Goal: Communication & Community: Answer question/provide support

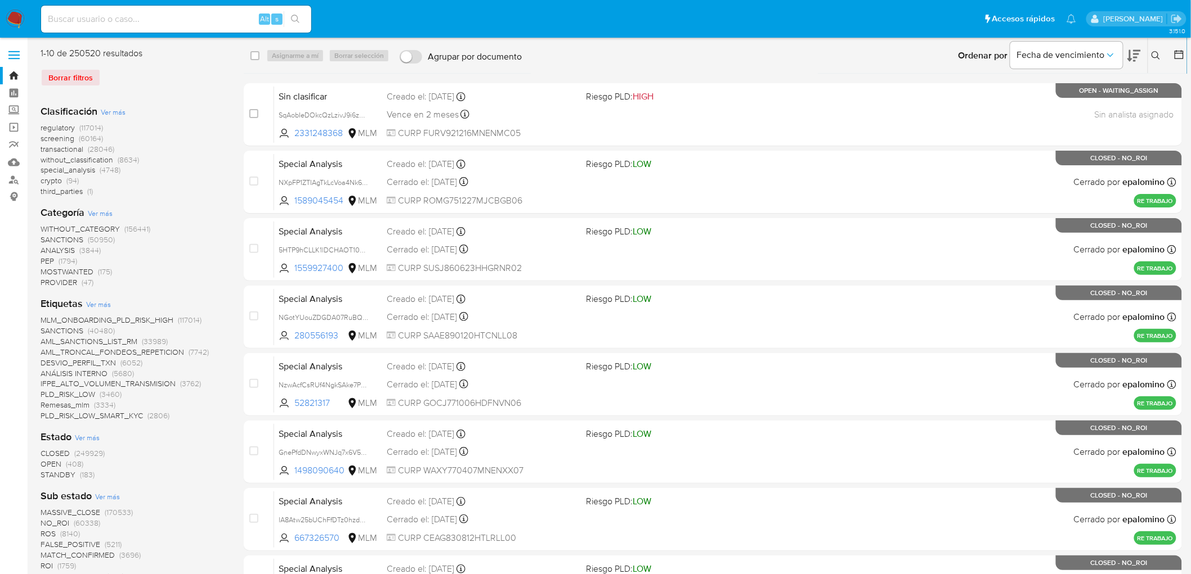
click at [17, 15] on img at bounding box center [15, 19] width 19 height 19
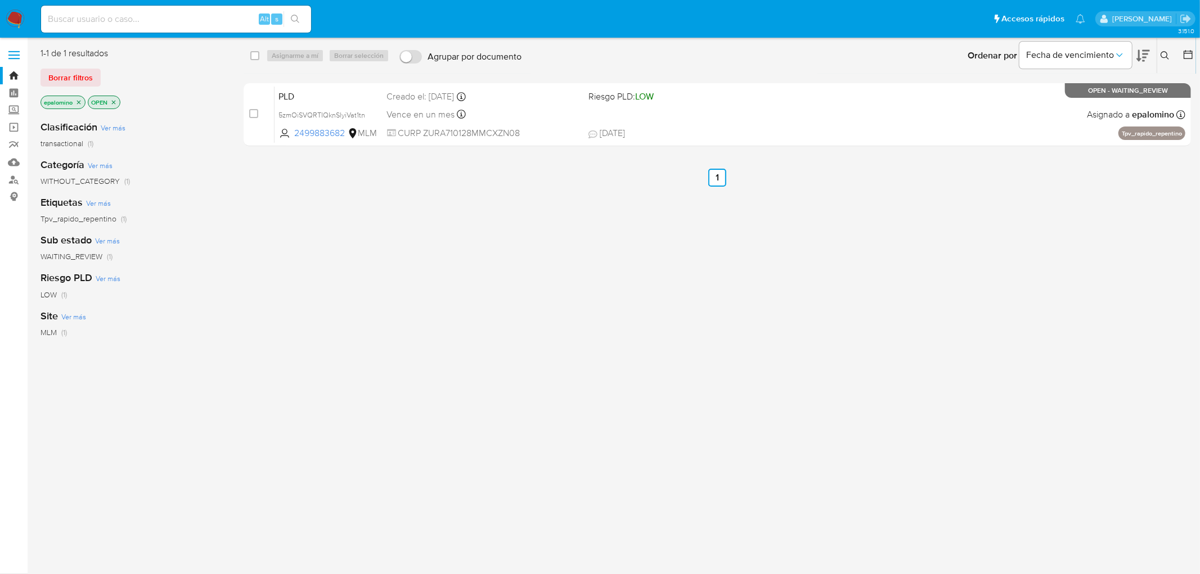
click at [59, 87] on div "1-1 de 1 resultados Borrar filtros epalomino OPEN" at bounding box center [131, 79] width 180 height 64
click at [56, 82] on span "Borrar filtros" at bounding box center [70, 78] width 44 height 16
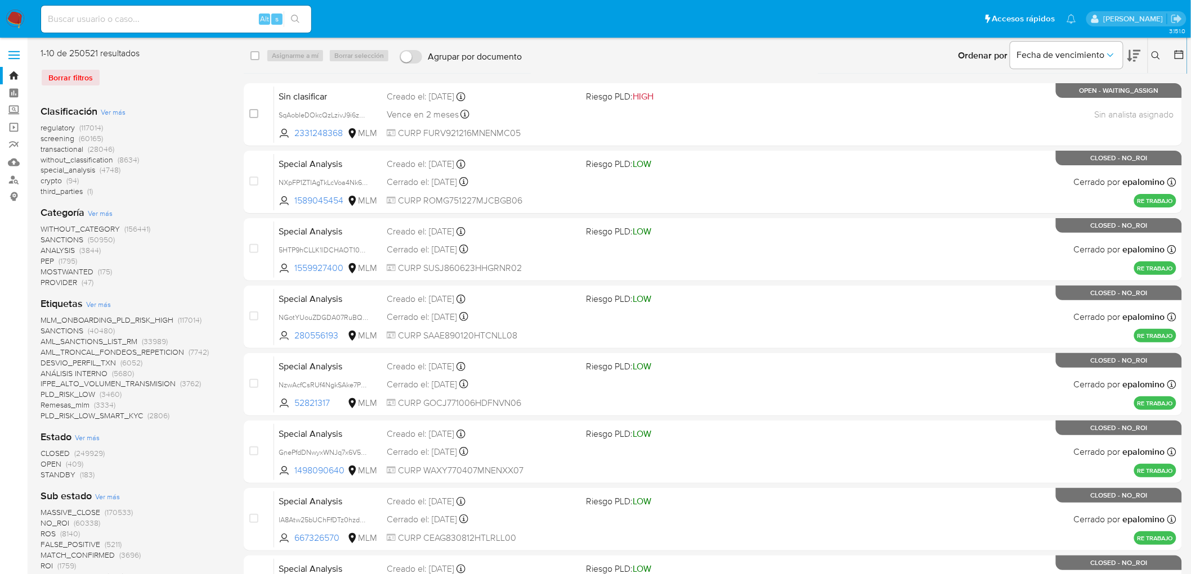
click at [20, 20] on img at bounding box center [15, 19] width 19 height 19
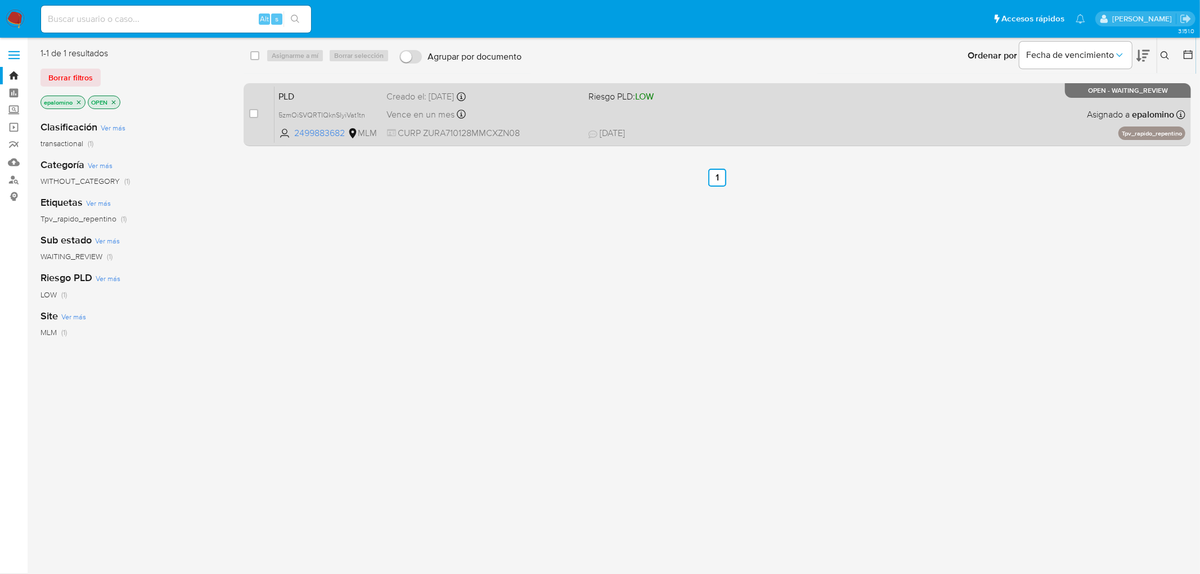
click at [284, 88] on span "PLD" at bounding box center [328, 95] width 99 height 15
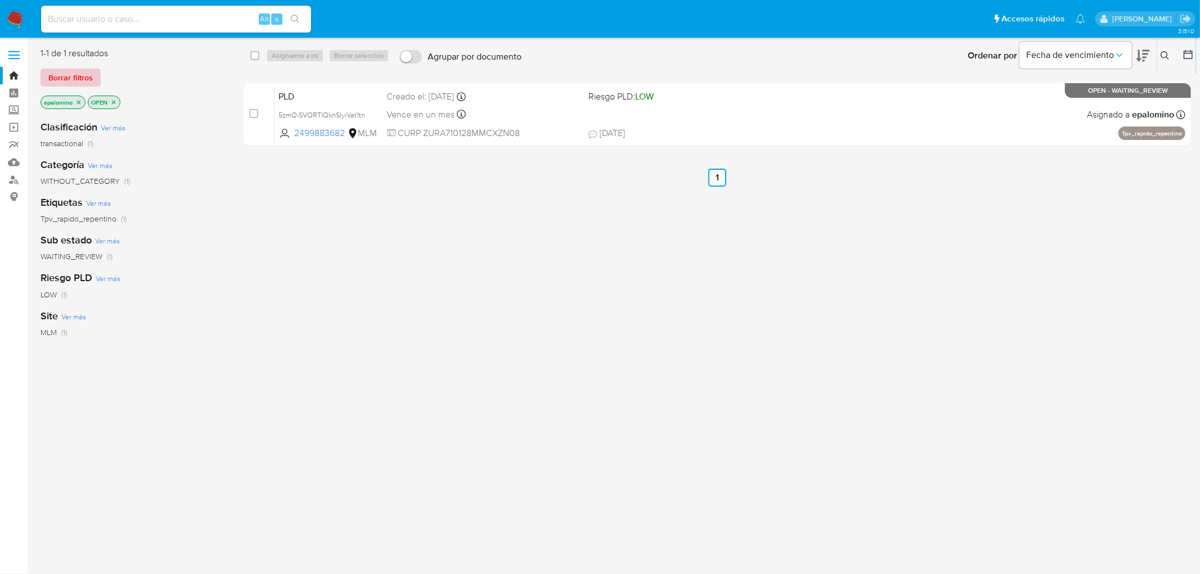
click at [93, 75] on button "Borrar filtros" at bounding box center [71, 78] width 60 height 18
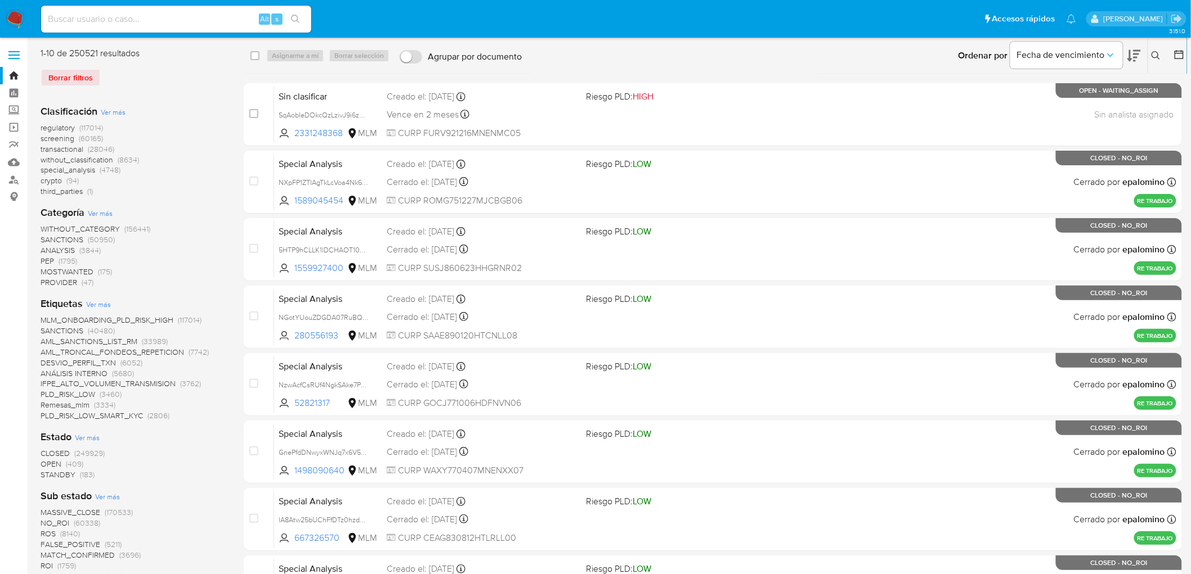
click at [1159, 56] on icon at bounding box center [1155, 55] width 9 height 9
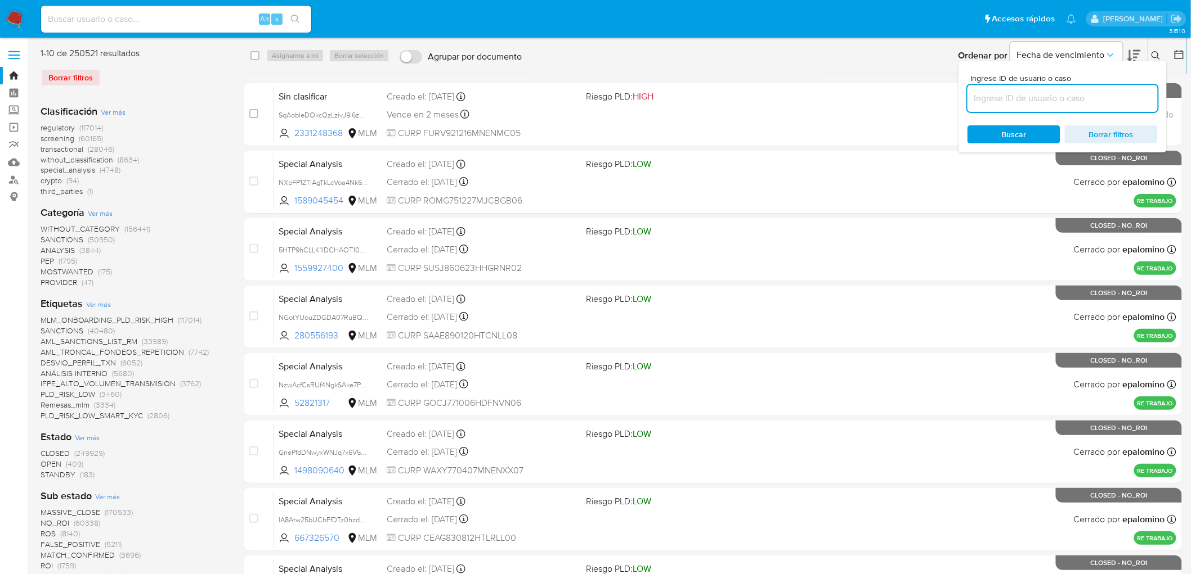
click at [1024, 97] on input at bounding box center [1062, 98] width 190 height 15
type input "2499883682"
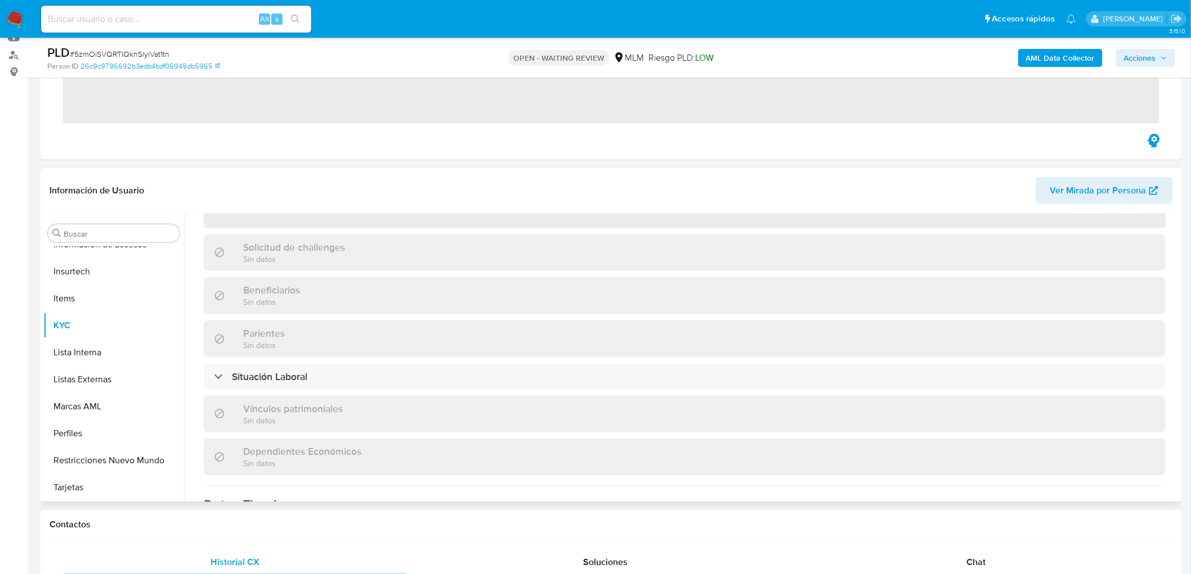
scroll to position [187, 0]
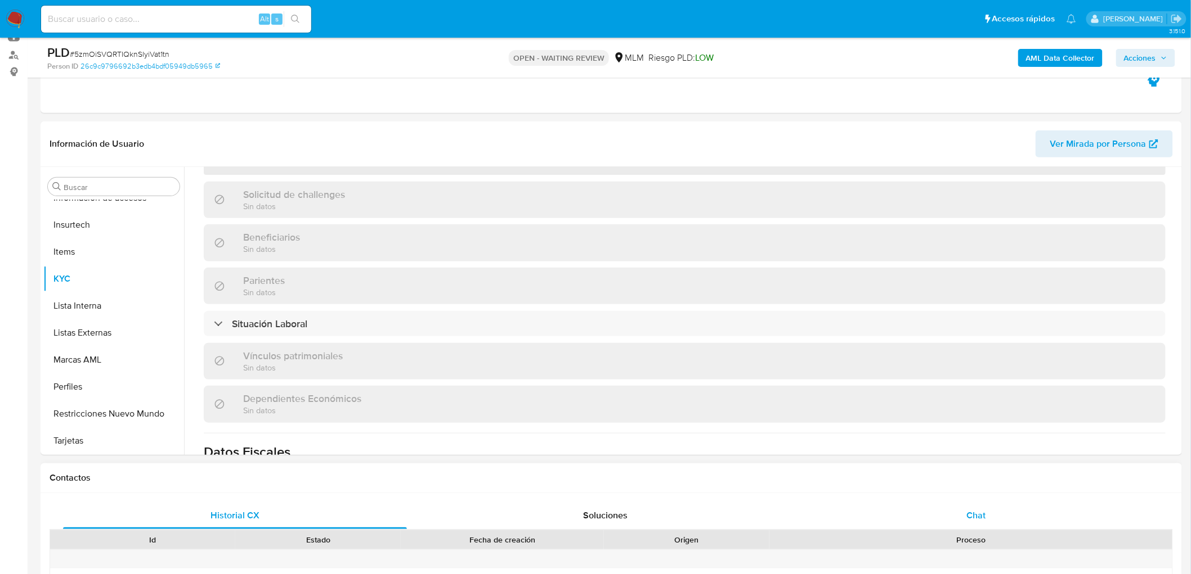
click at [975, 520] on span "Chat" at bounding box center [976, 515] width 19 height 13
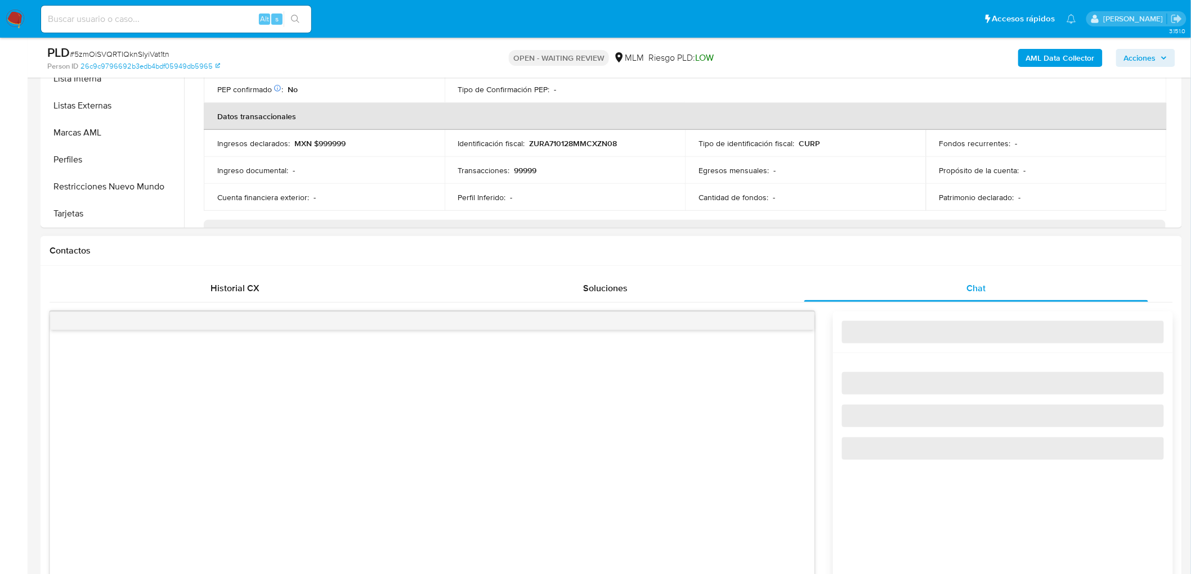
select select "10"
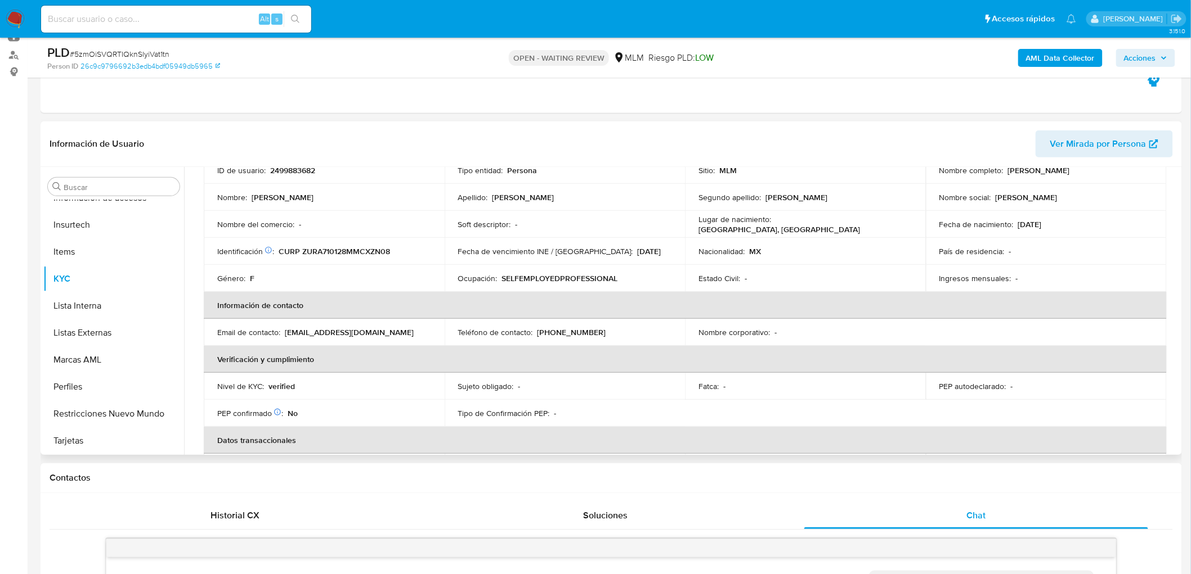
scroll to position [0, 0]
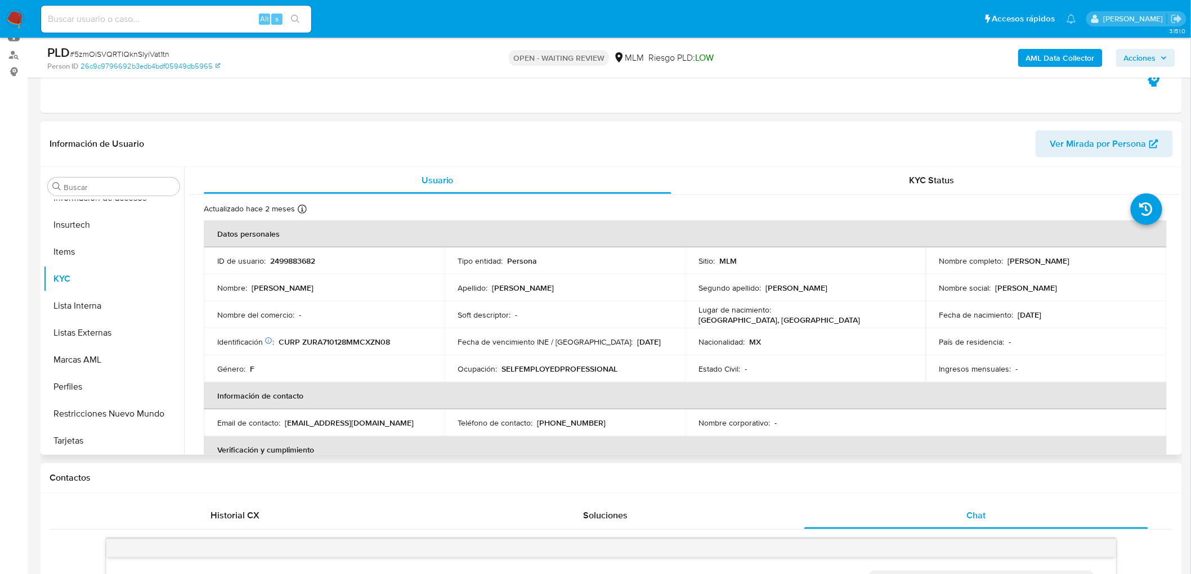
click at [297, 257] on p "2499883682" at bounding box center [292, 261] width 45 height 10
copy p "2499883682"
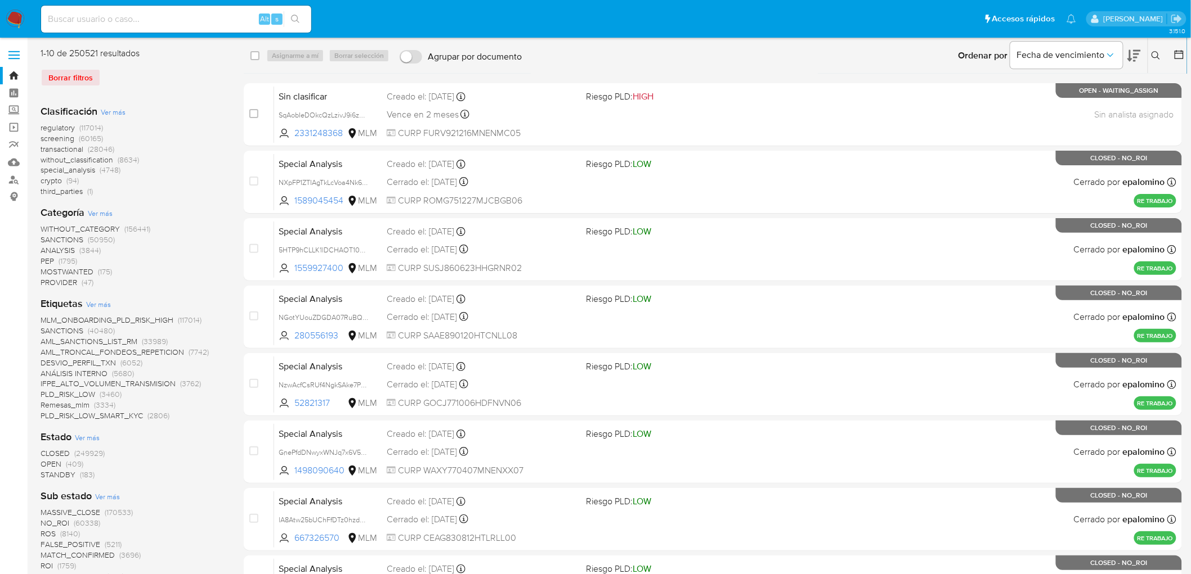
click at [1155, 51] on icon at bounding box center [1155, 55] width 9 height 9
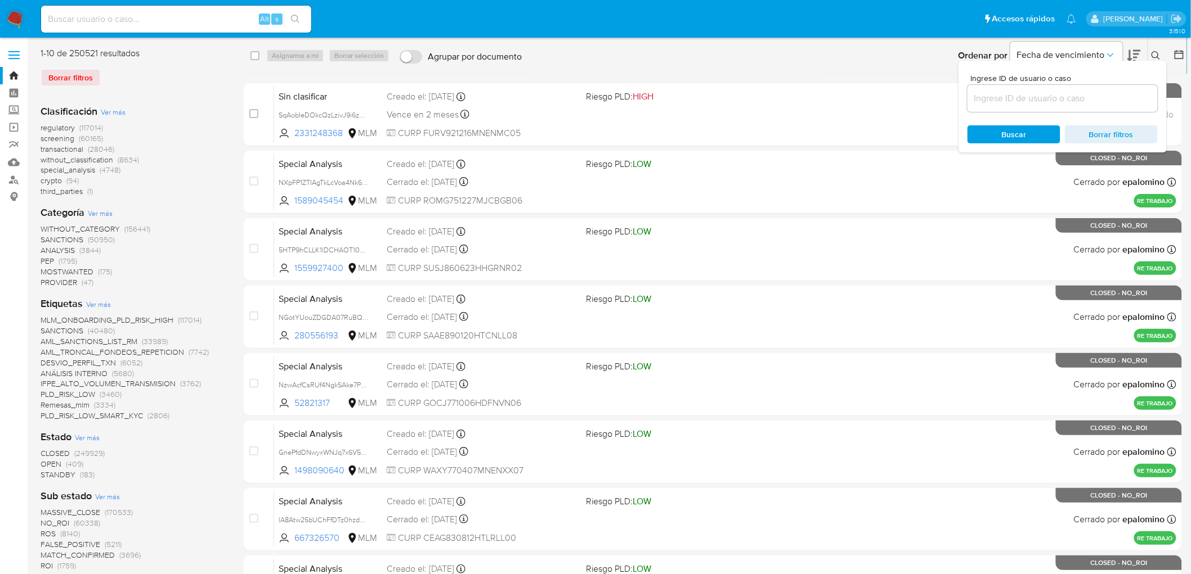
click at [991, 105] on input at bounding box center [1062, 98] width 190 height 15
type input "2499883682"
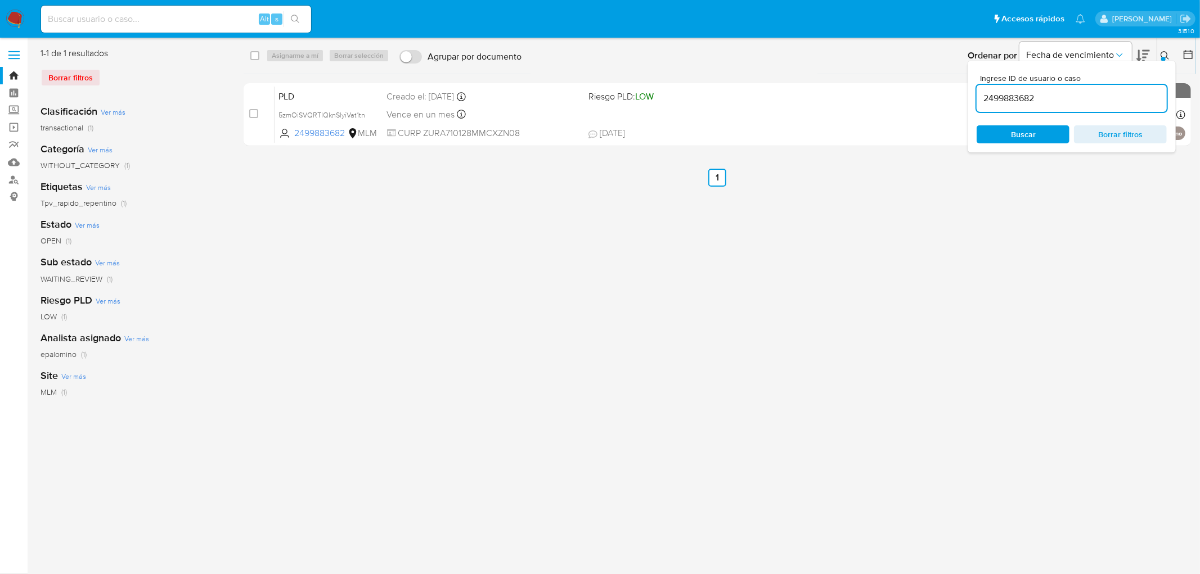
click at [1169, 49] on button at bounding box center [1166, 56] width 19 height 14
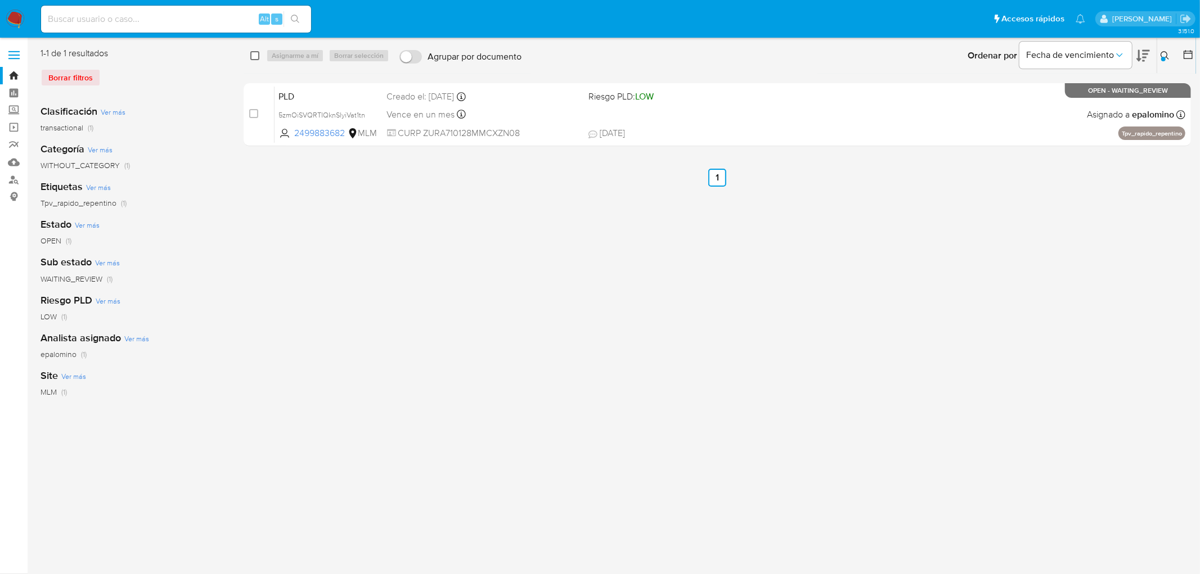
click at [260, 57] on div "select-all-cases-checkbox" at bounding box center [257, 56] width 14 height 14
click at [257, 57] on input "checkbox" at bounding box center [254, 55] width 9 height 9
checkbox input "true"
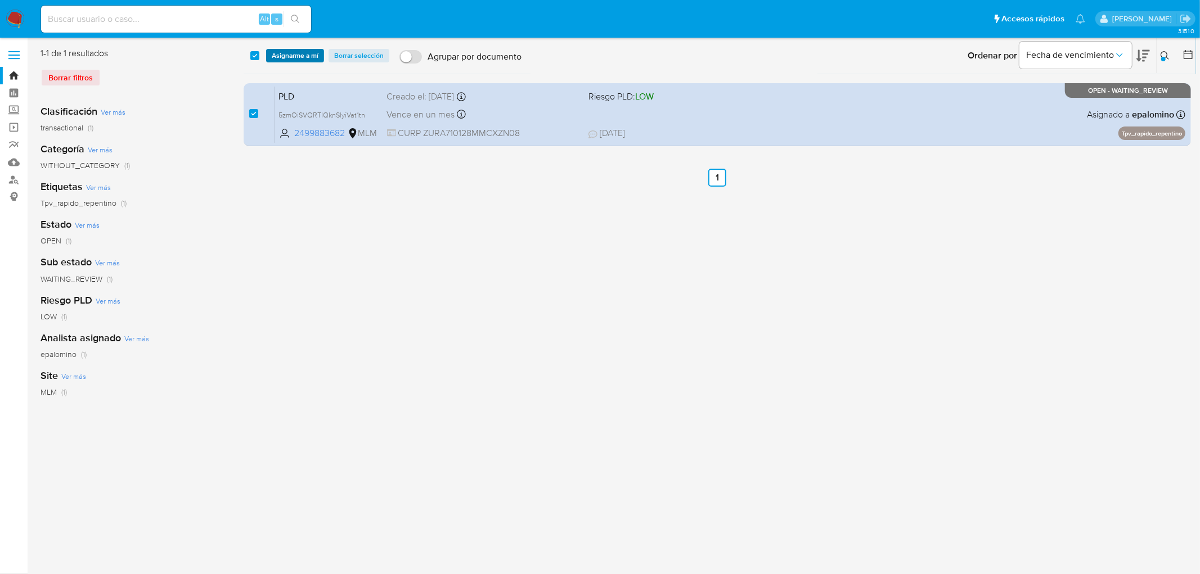
click at [284, 55] on span "Asignarme a mí" at bounding box center [295, 55] width 47 height 11
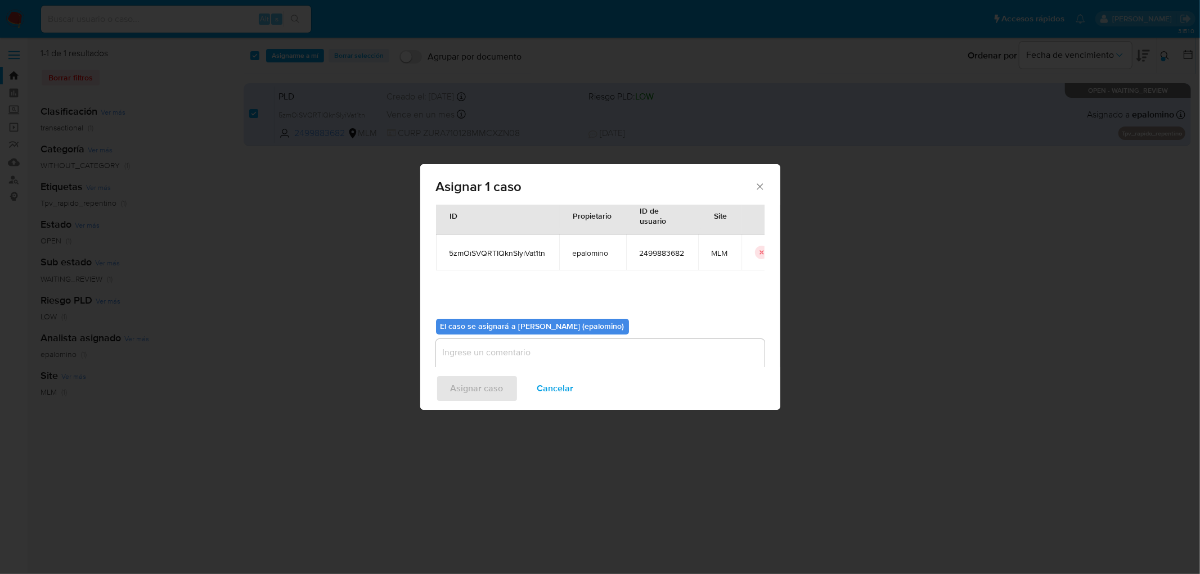
scroll to position [58, 0]
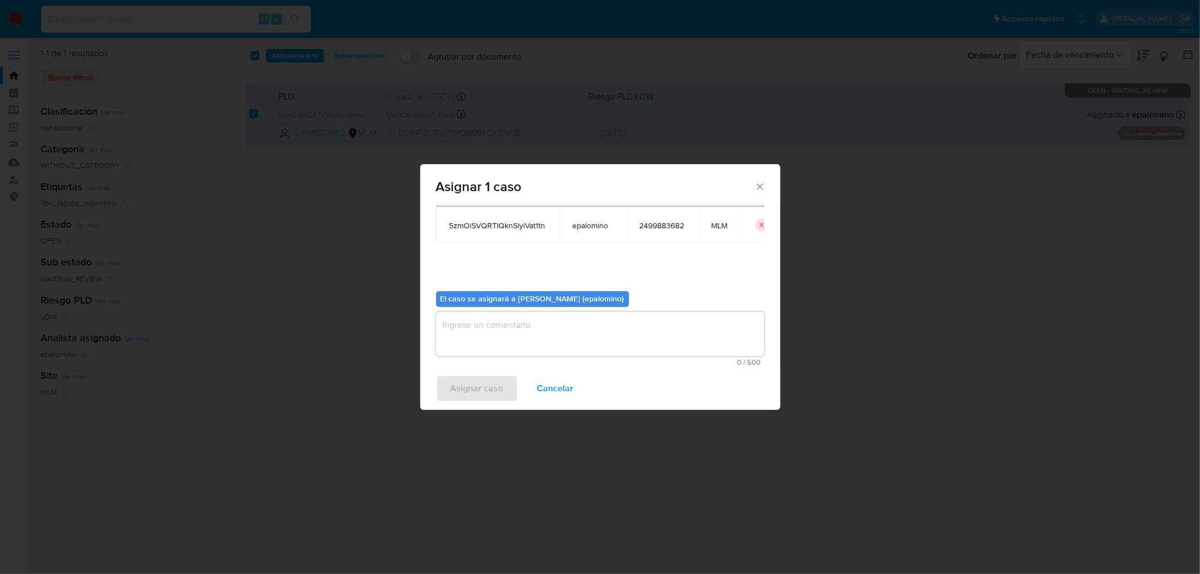
click at [466, 335] on textarea "assign-modal" at bounding box center [600, 334] width 329 height 45
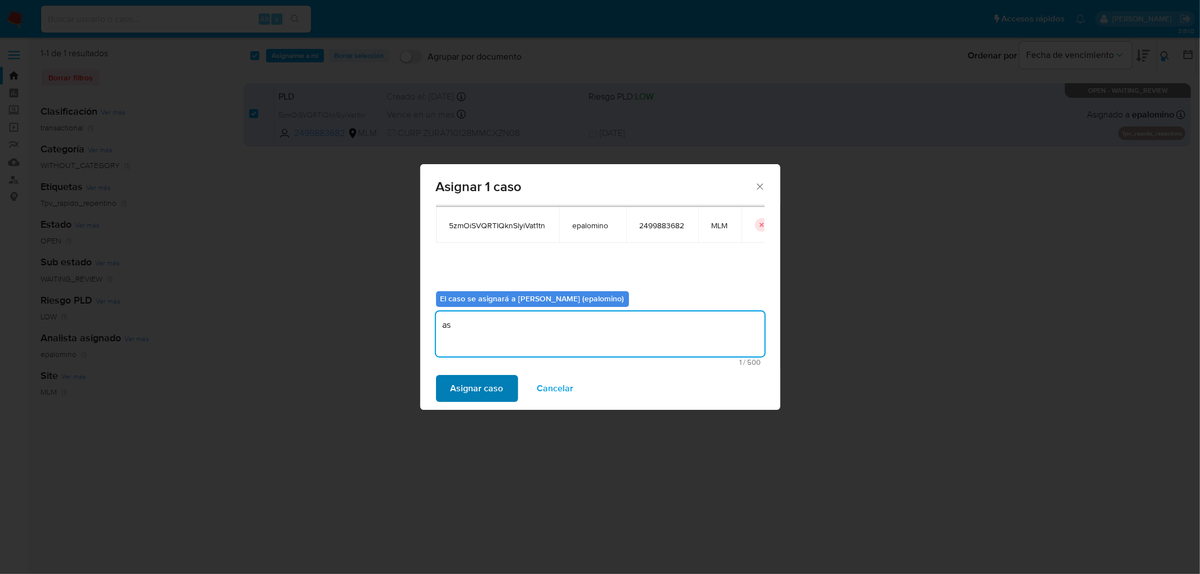
type textarea "as"
click at [470, 386] on span "Asignar caso" at bounding box center [477, 388] width 53 height 25
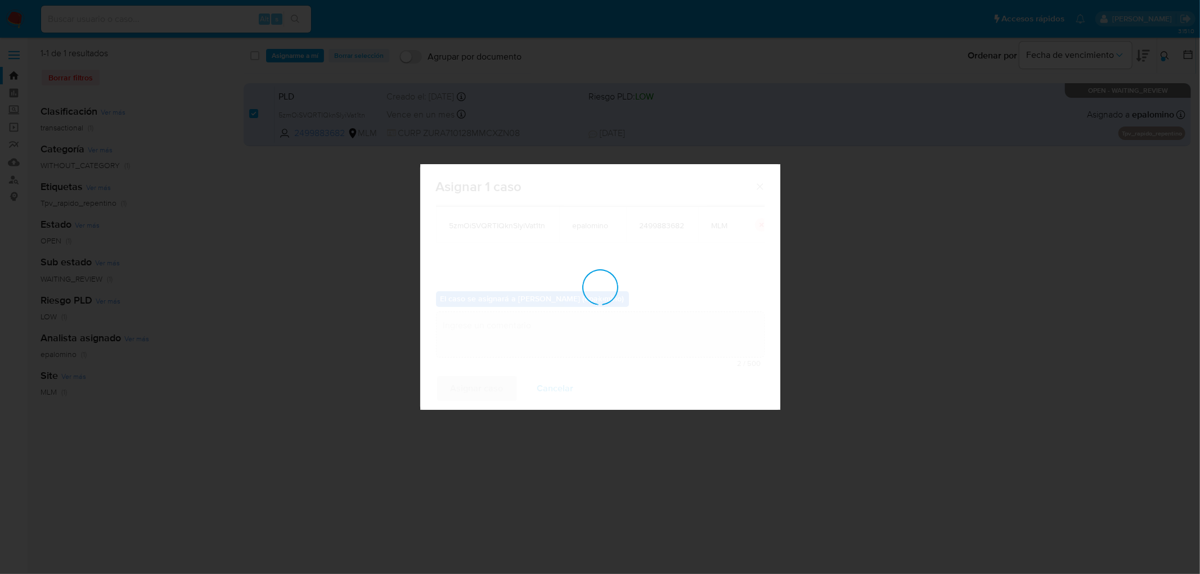
checkbox input "false"
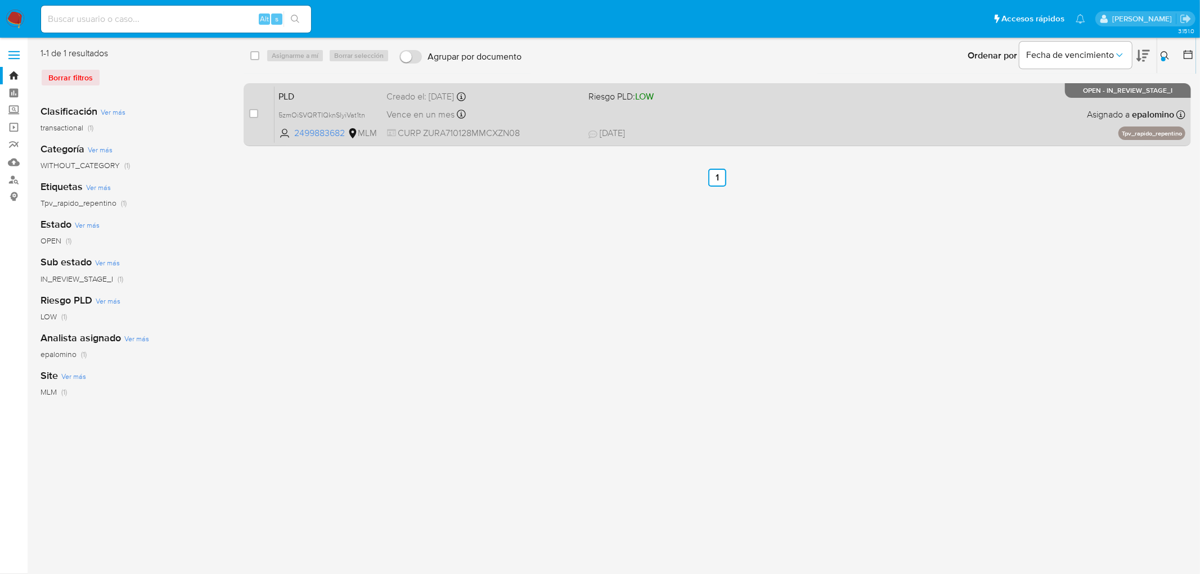
click at [296, 91] on span "PLD" at bounding box center [328, 95] width 99 height 15
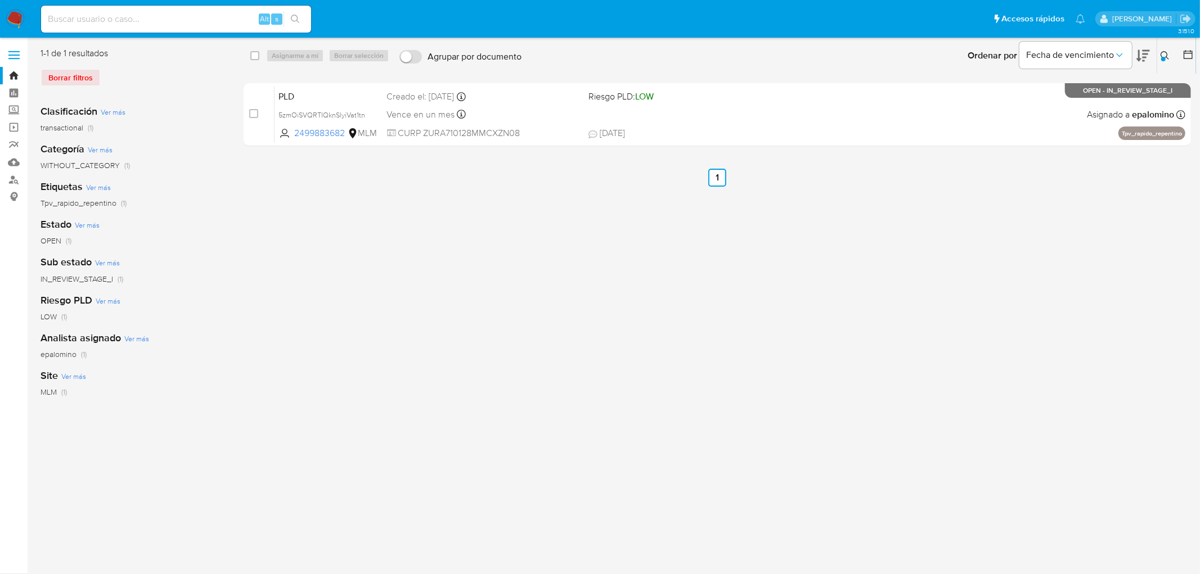
click at [19, 19] on img at bounding box center [15, 19] width 19 height 19
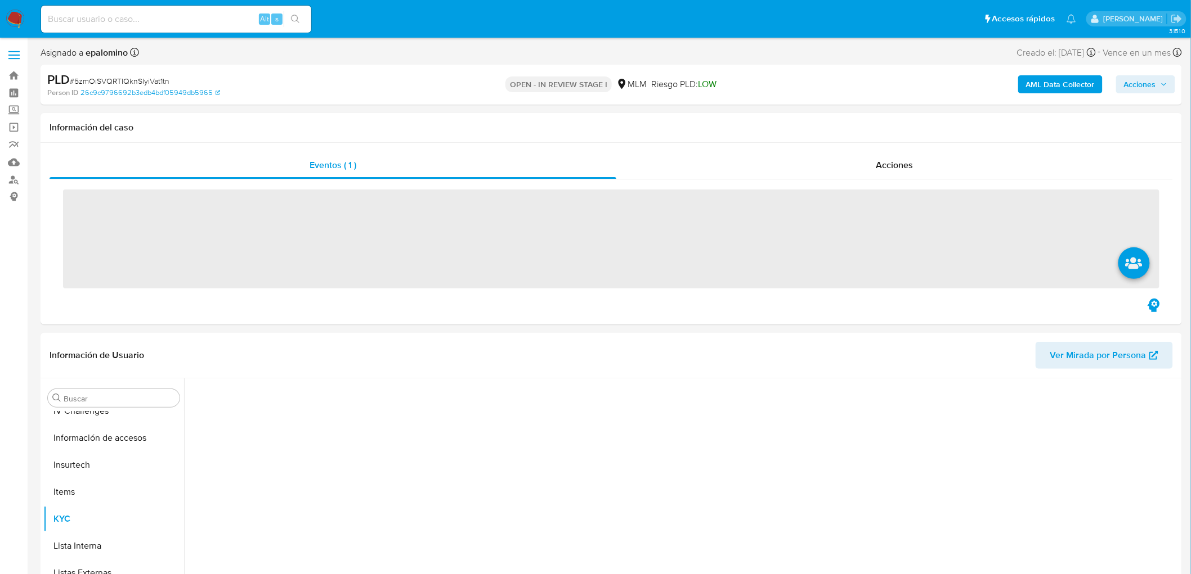
scroll to position [448, 0]
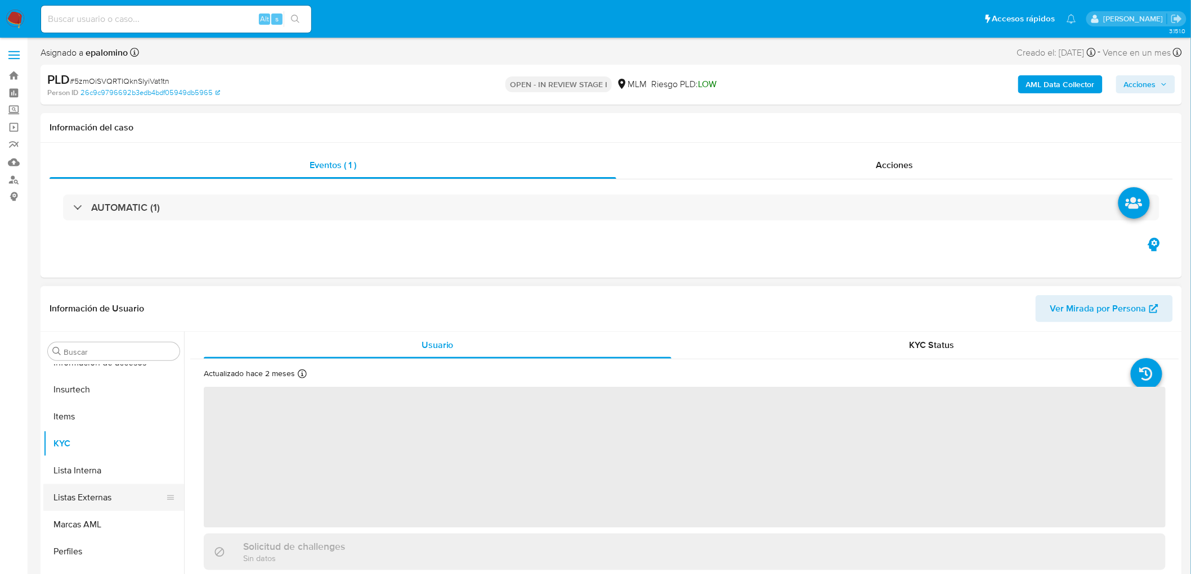
select select "10"
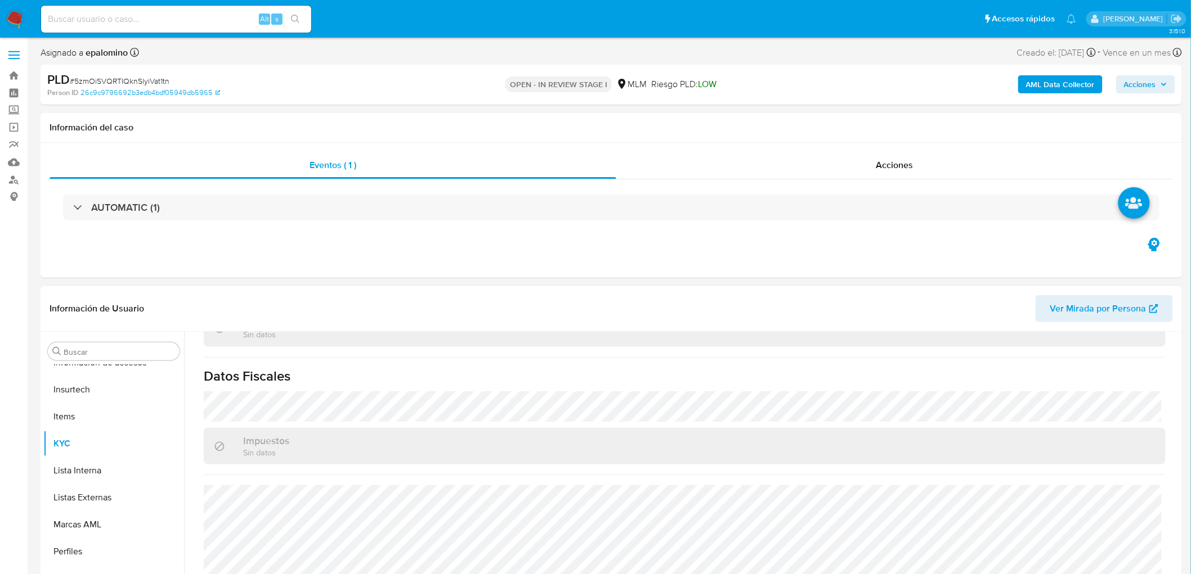
scroll to position [695, 0]
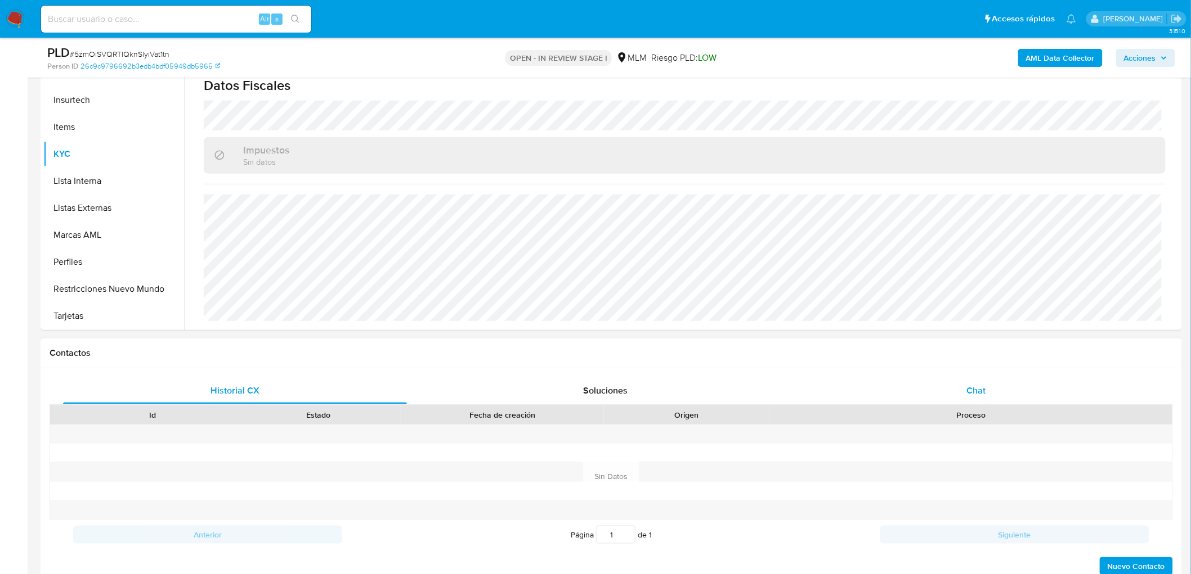
click at [979, 389] on span "Chat" at bounding box center [976, 390] width 19 height 13
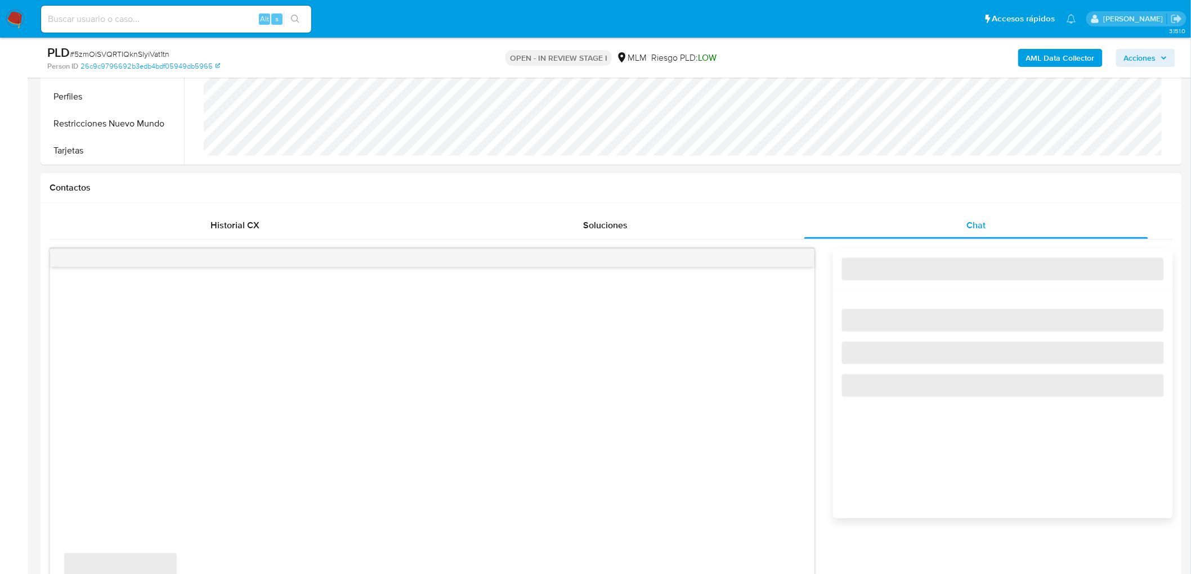
scroll to position [437, 0]
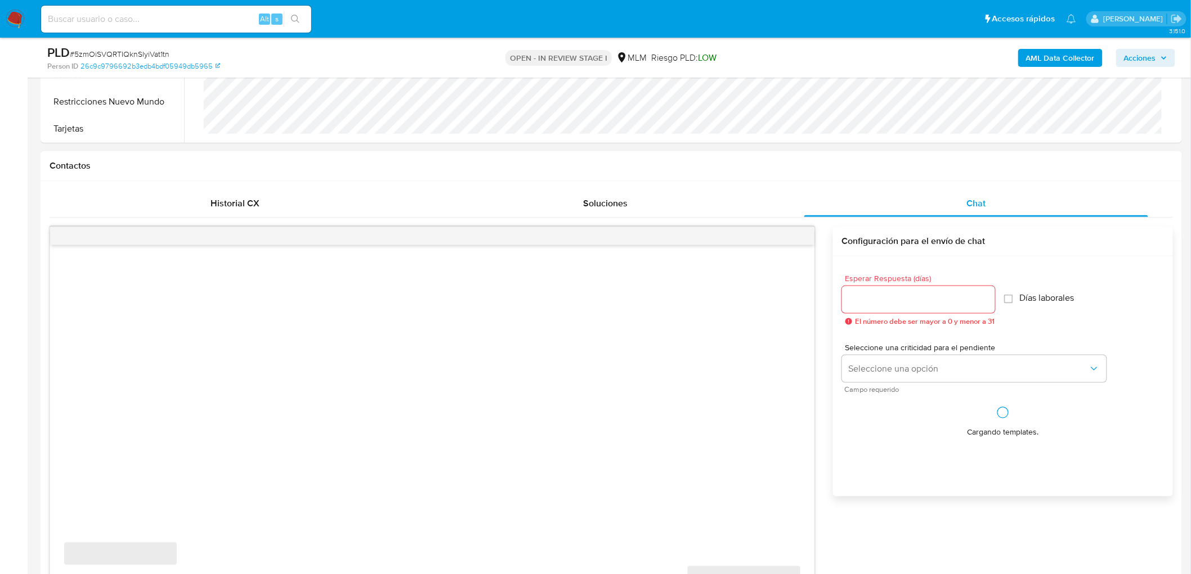
click at [906, 311] on div at bounding box center [918, 299] width 153 height 27
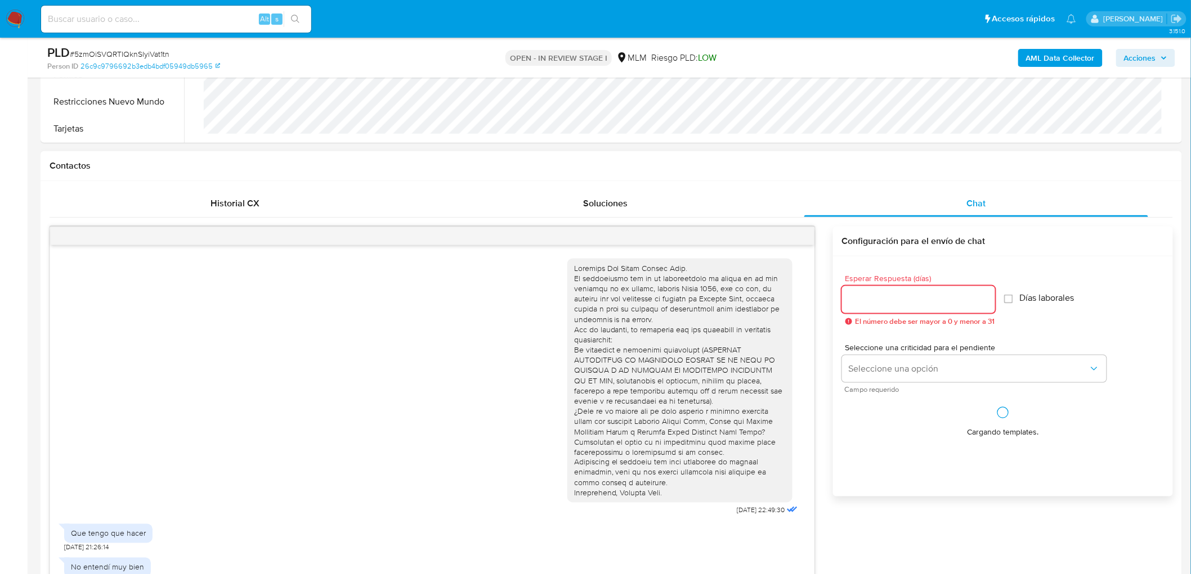
click at [899, 300] on input "Esperar Respuesta (días)" at bounding box center [918, 300] width 153 height 15
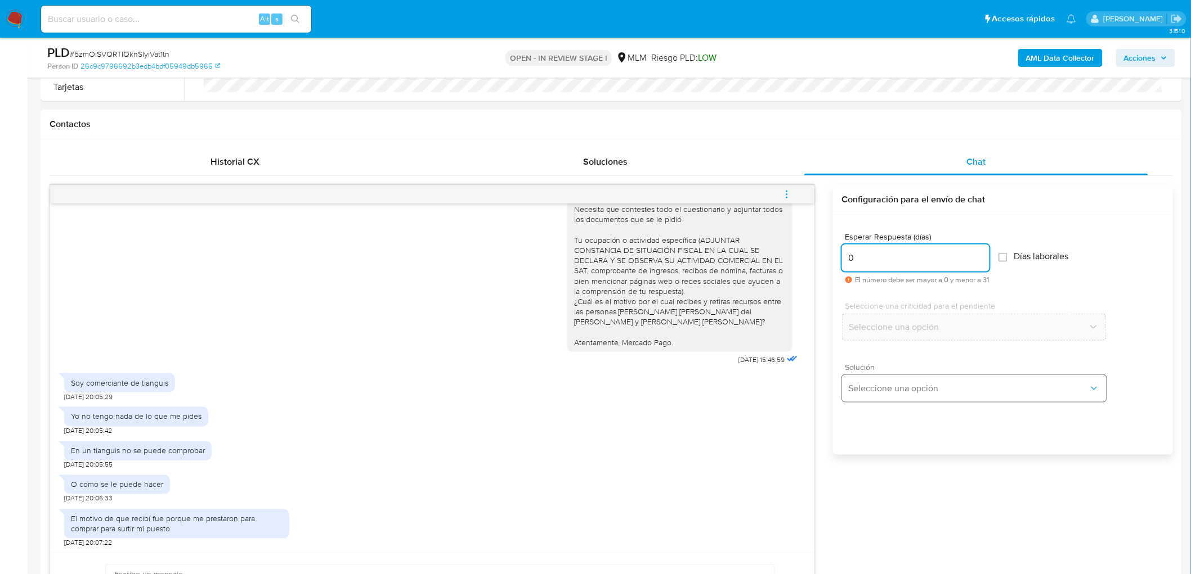
scroll to position [500, 0]
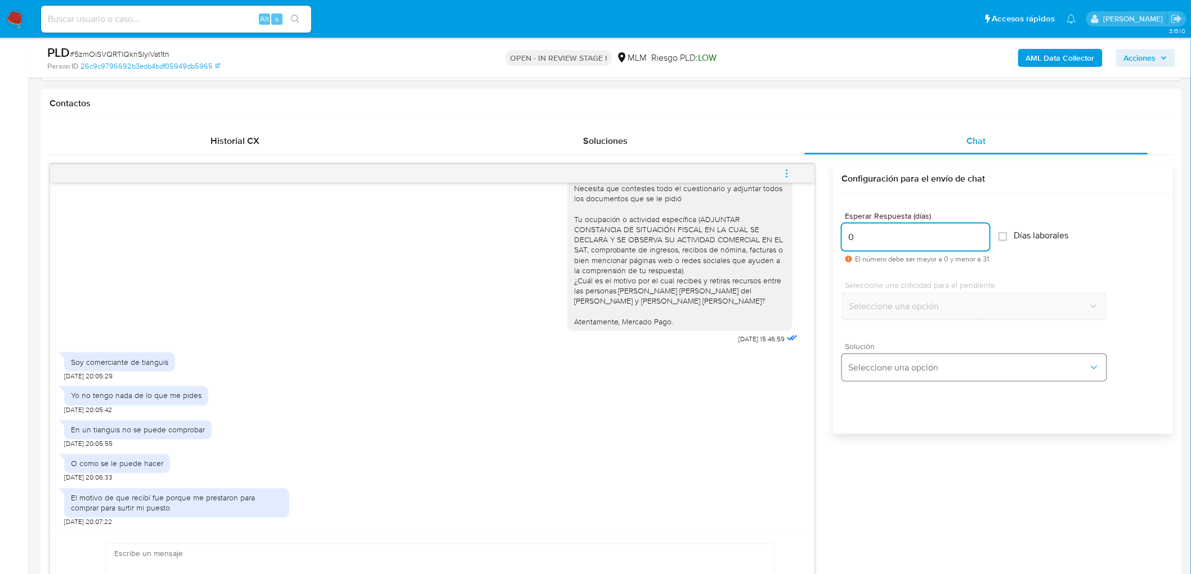
type input "0"
click at [891, 356] on button "Seleccione una opción" at bounding box center [974, 367] width 264 height 27
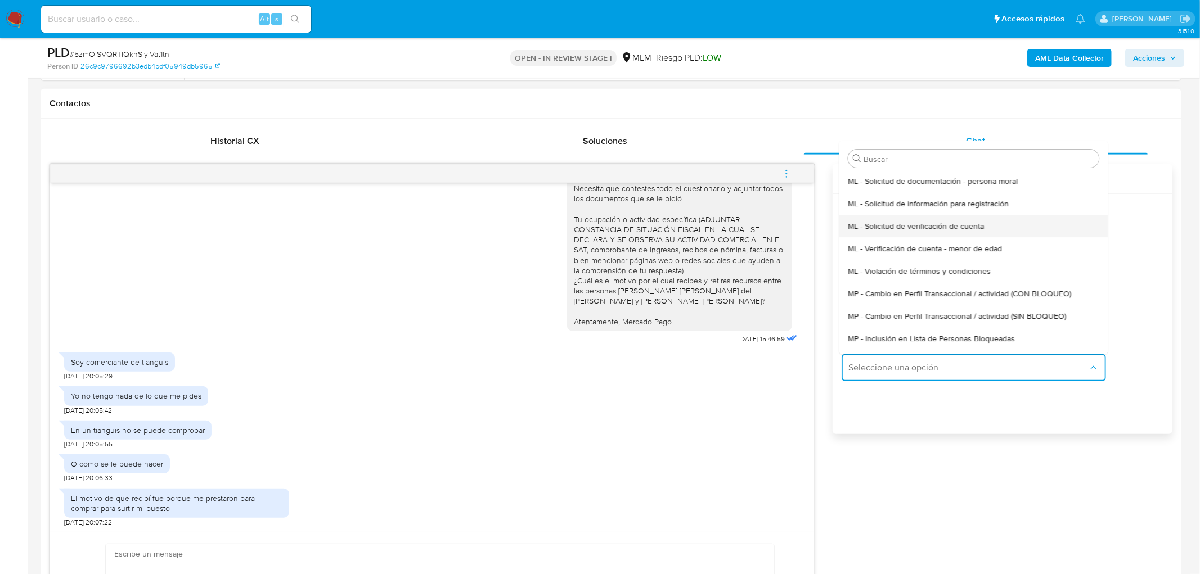
click at [915, 222] on span "ML - Solicitud de verificación de cuenta" at bounding box center [916, 226] width 136 height 10
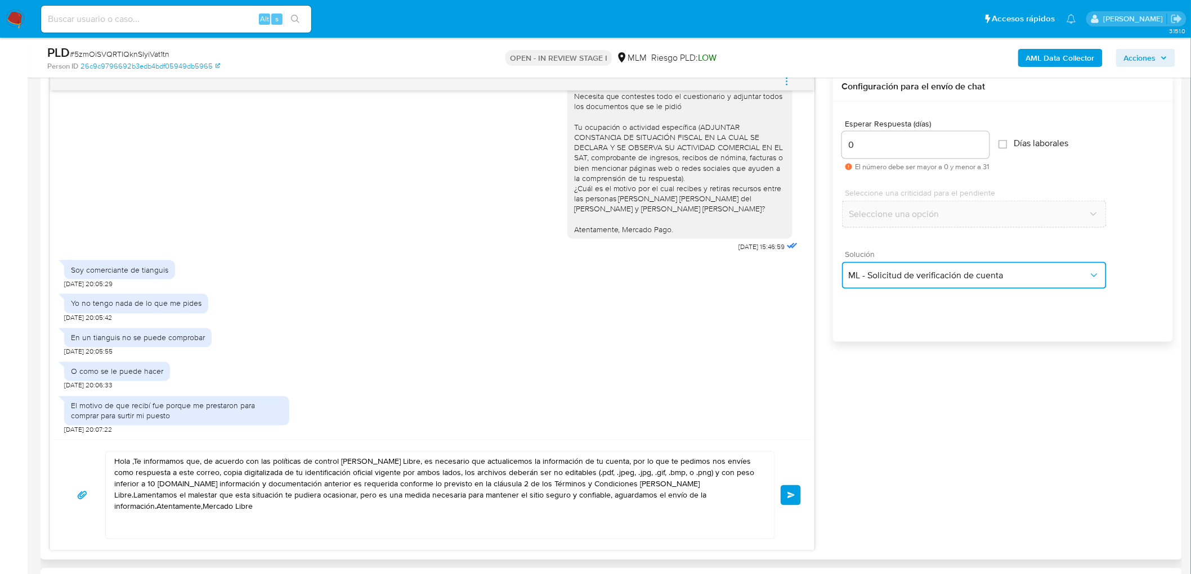
scroll to position [750, 0]
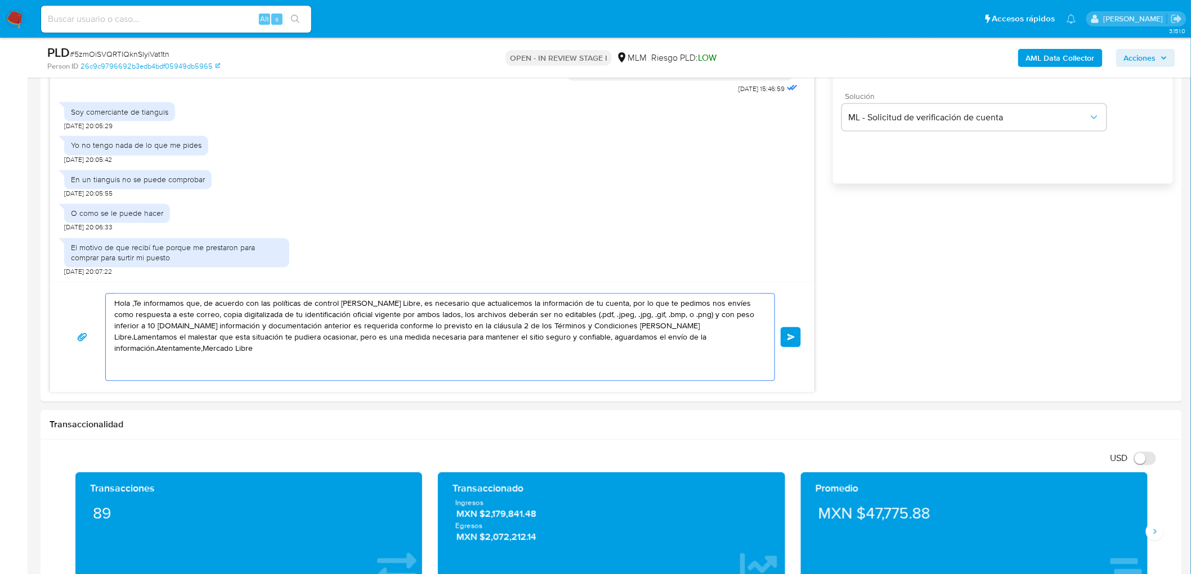
drag, startPoint x: 726, startPoint y: 344, endPoint x: 0, endPoint y: 294, distance: 728.0
click at [0, 294] on section "Bandeja Tablero Screening Búsqueda en Listas Watchlist Herramientas Operaciones…" at bounding box center [595, 526] width 1191 height 2553
paste textarea "Agradecemos mucho tus respuestas. Para la institución es importante conocer a s…"
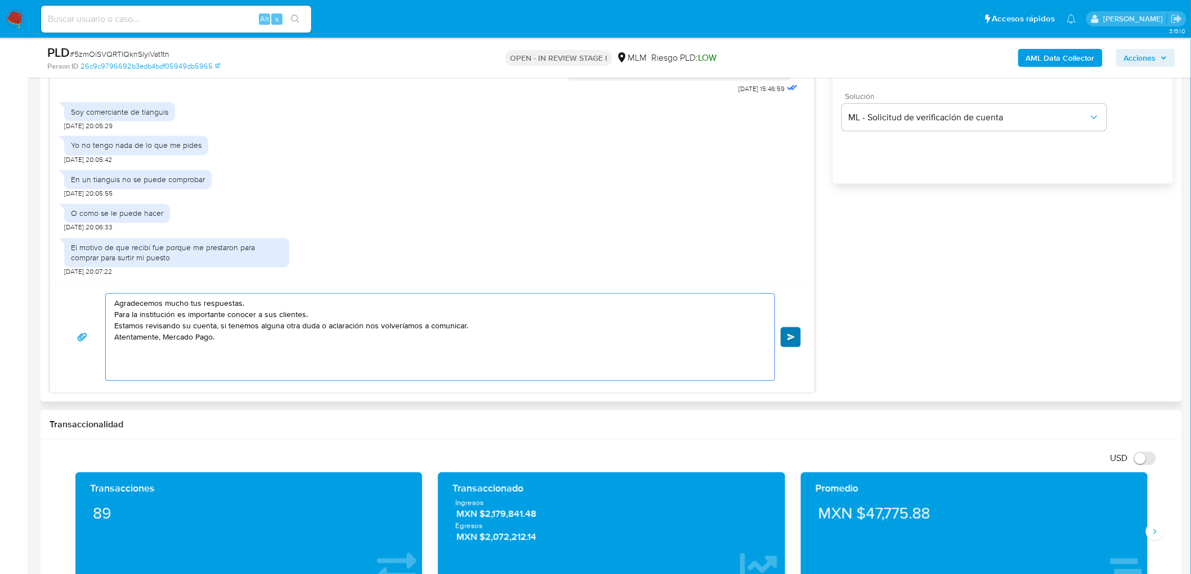
type textarea "Agradecemos mucho tus respuestas. Para la institución es importante conocer a s…"
click at [796, 340] on button "Enviar" at bounding box center [790, 337] width 20 height 20
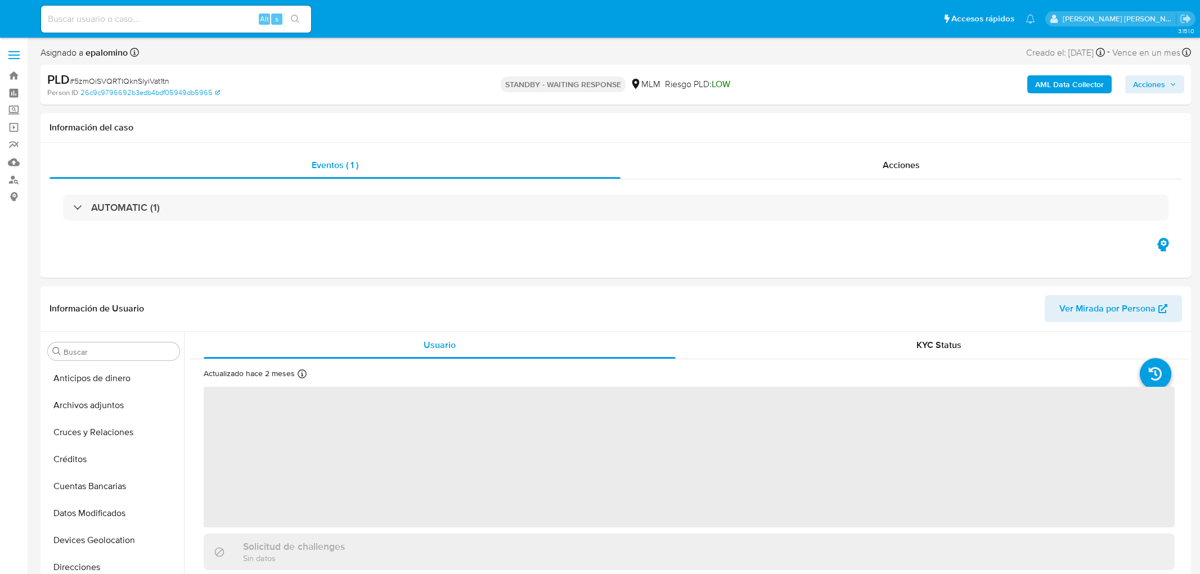
select select "10"
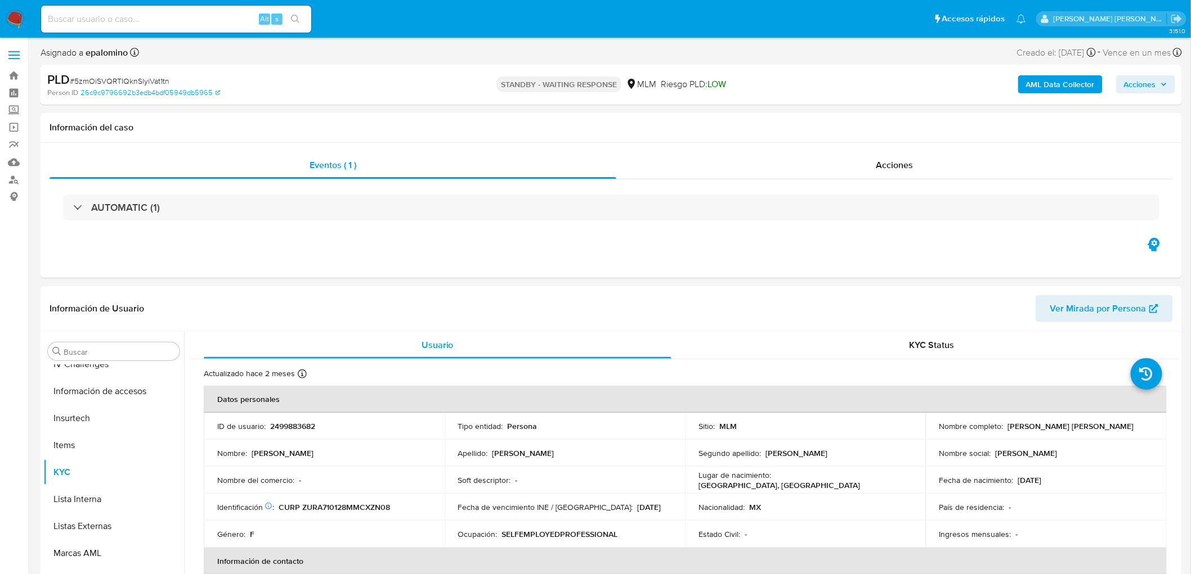
scroll to position [448, 0]
